Goal: Check status: Check status

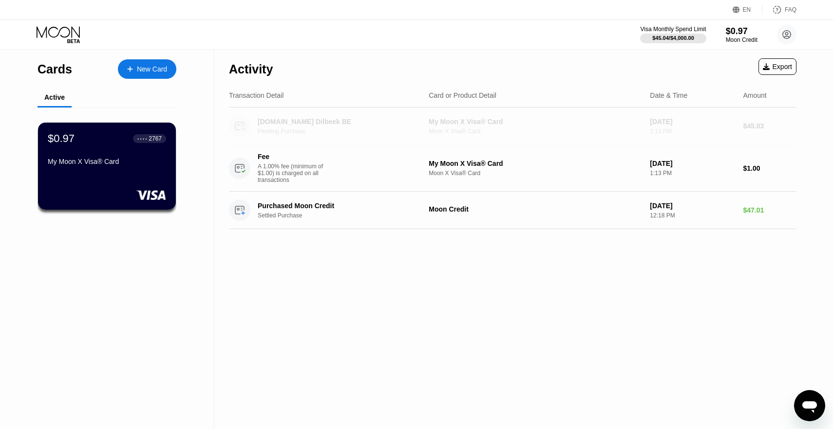
click at [351, 120] on div "[DOMAIN_NAME] Dilbeek BE" at bounding box center [338, 122] width 161 height 8
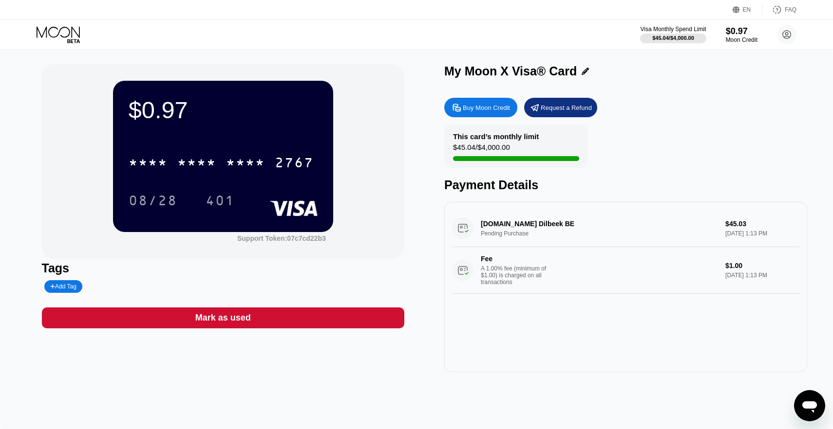
click at [507, 145] on div "$45.04 / $4,000.00" at bounding box center [481, 149] width 57 height 13
click at [500, 145] on div "$45.04 / $4,000.00" at bounding box center [481, 149] width 57 height 13
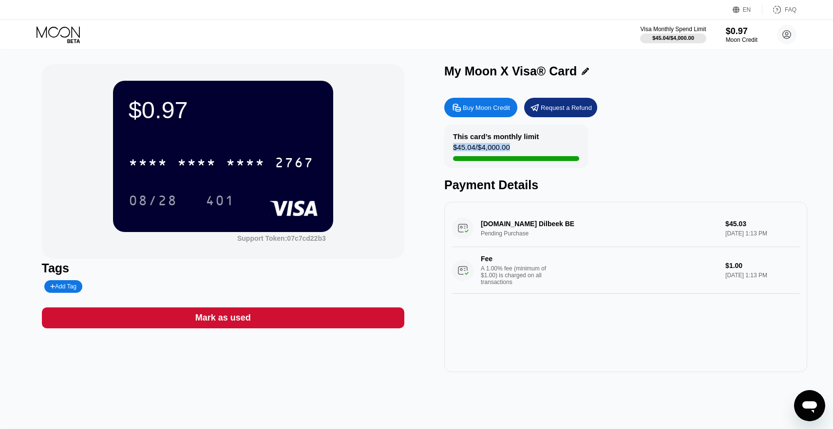
click at [500, 145] on div "$45.04 / $4,000.00" at bounding box center [481, 149] width 57 height 13
click at [477, 147] on div "$45.04 / $4,000.00" at bounding box center [481, 149] width 57 height 13
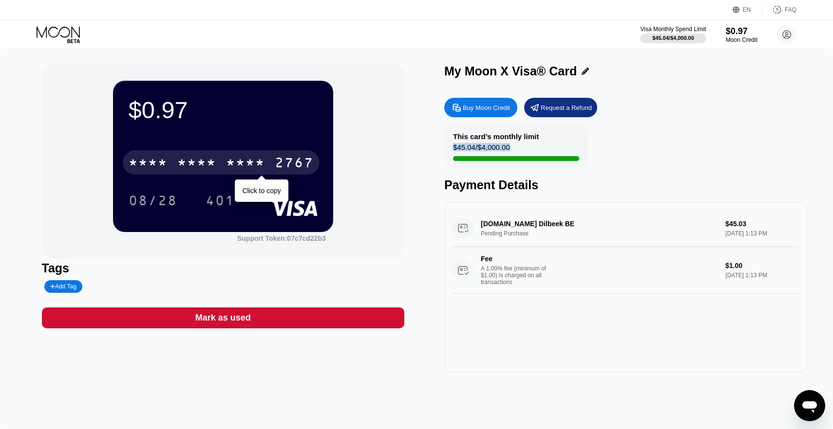
click at [291, 155] on div "* * * * * * * * * * * * 2767" at bounding box center [221, 162] width 197 height 24
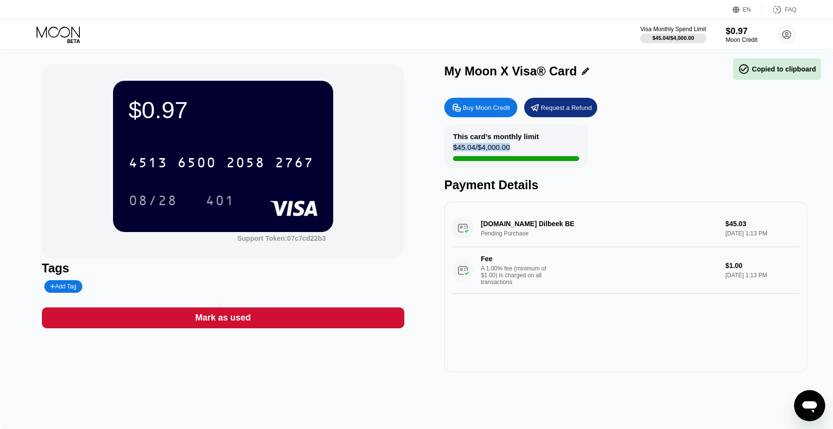
click at [221, 185] on div "[CREDIT_CARD_NUMBER] 08/28 401" at bounding box center [223, 171] width 189 height 57
